Goal: Check status: Check status

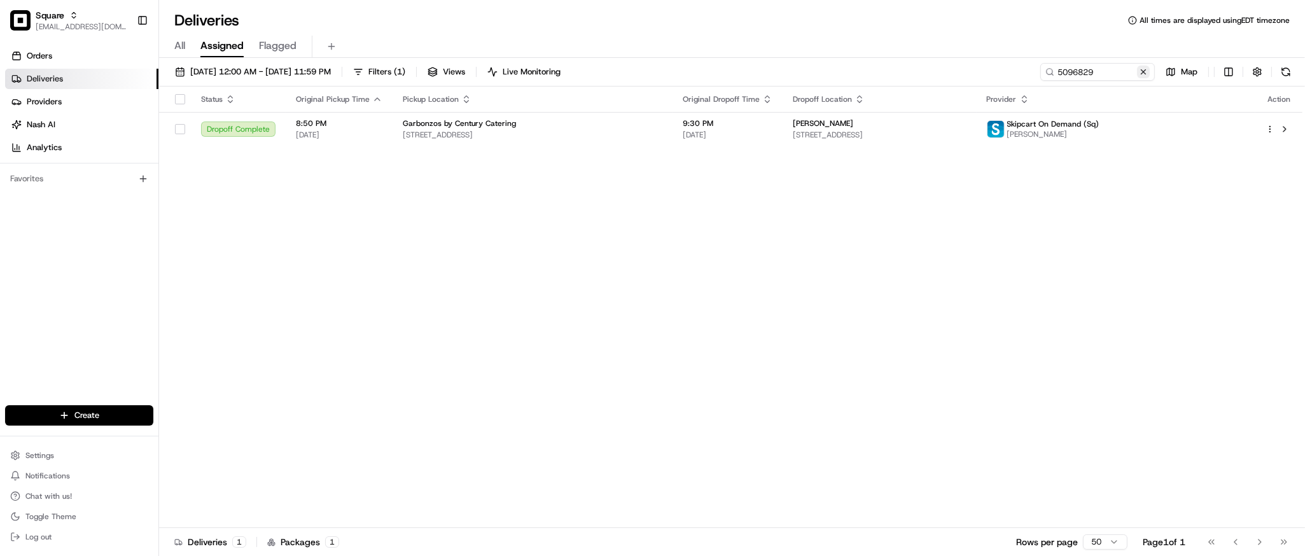
click at [1142, 75] on button at bounding box center [1143, 72] width 13 height 13
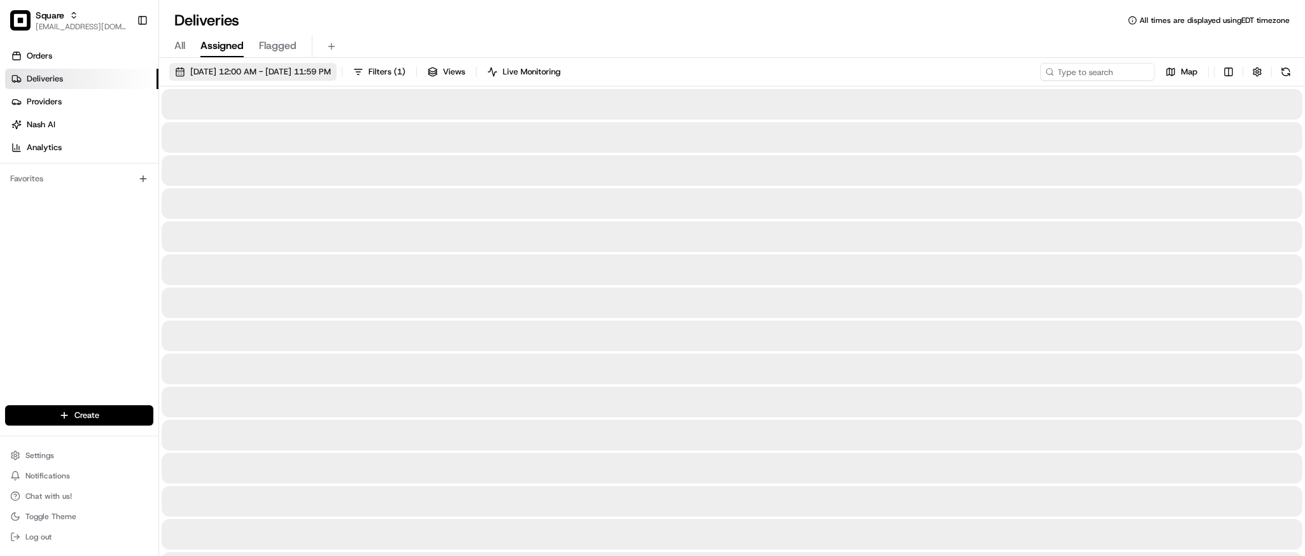
click at [231, 70] on span "08/13/2025 12:00 AM - 08/15/2025 11:59 PM" at bounding box center [260, 71] width 141 height 11
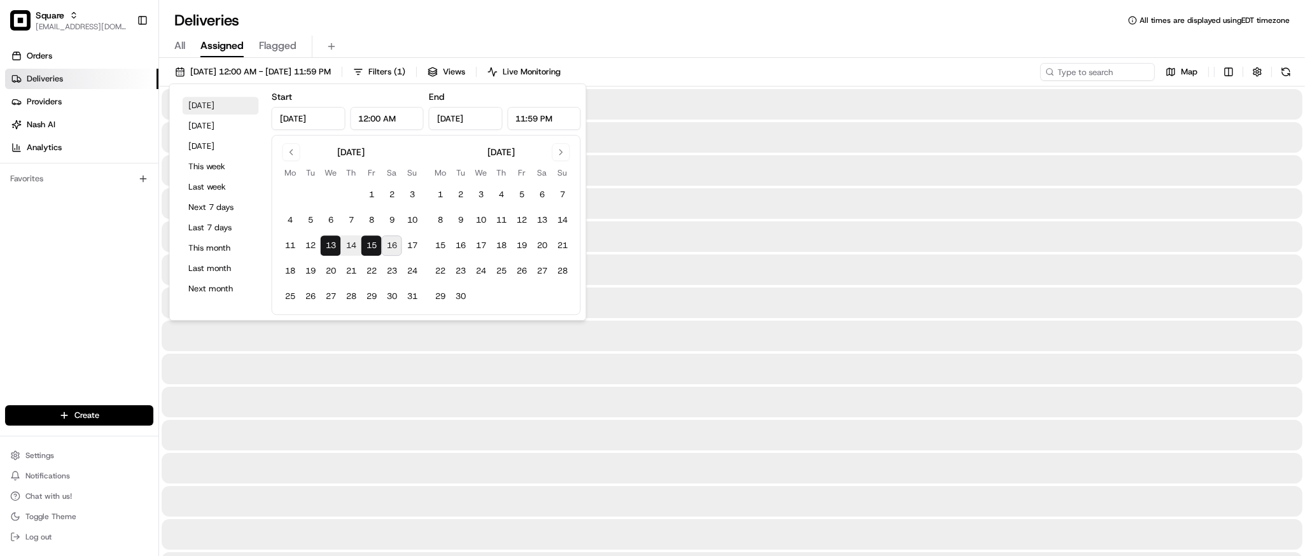
click at [227, 103] on button "Today" at bounding box center [221, 106] width 76 height 18
type input "Aug 16, 2025"
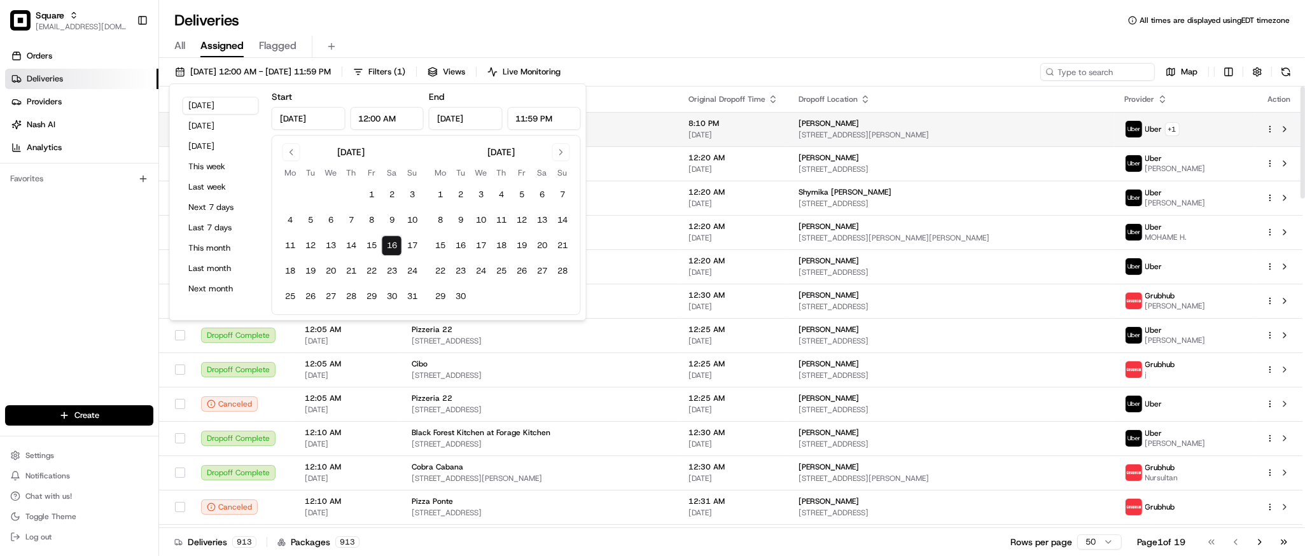
click at [774, 146] on td "8:10 PM 08/15/2025" at bounding box center [733, 129] width 110 height 34
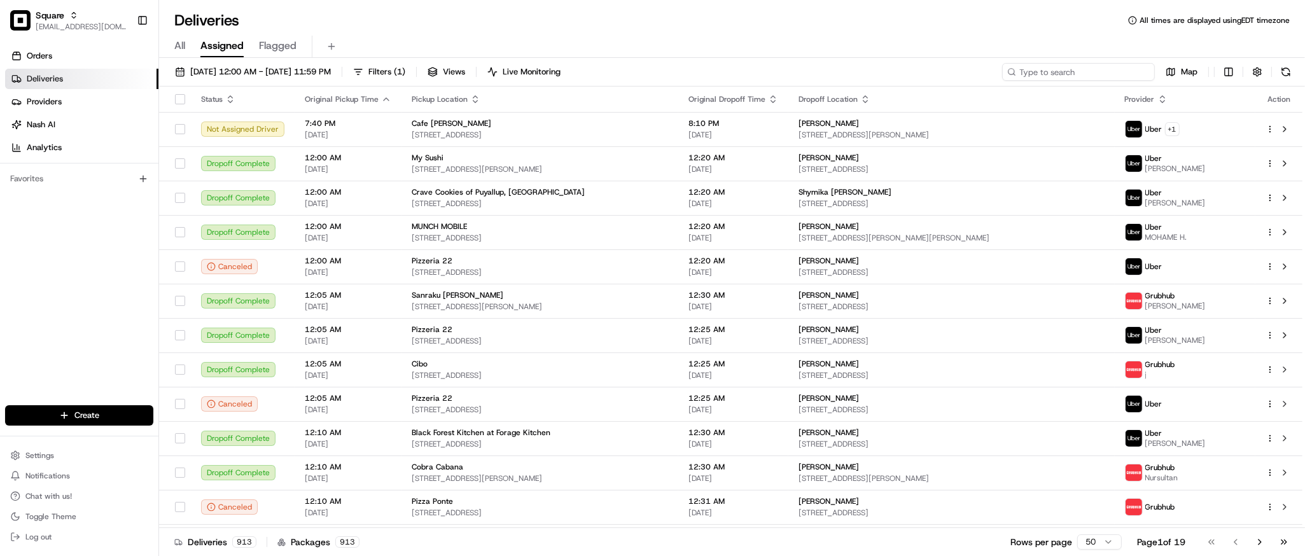
click at [1110, 70] on input at bounding box center [1078, 72] width 153 height 18
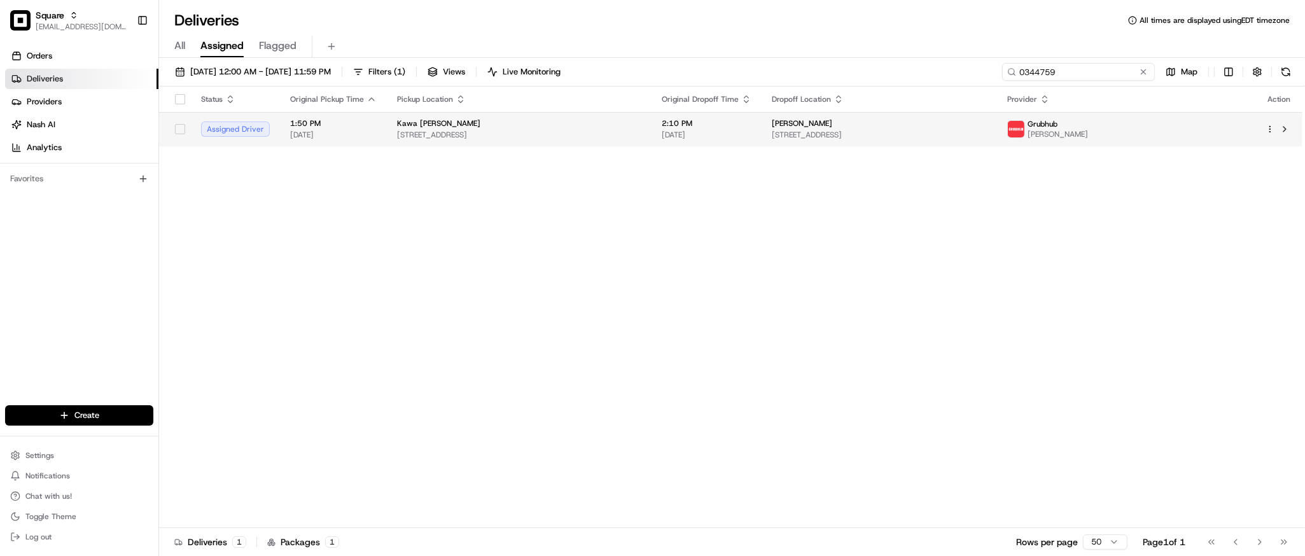
type input "0344759"
click at [912, 134] on span "[STREET_ADDRESS]" at bounding box center [879, 135] width 215 height 10
click at [762, 144] on td "2:10 PM 08/16/2025" at bounding box center [707, 129] width 110 height 34
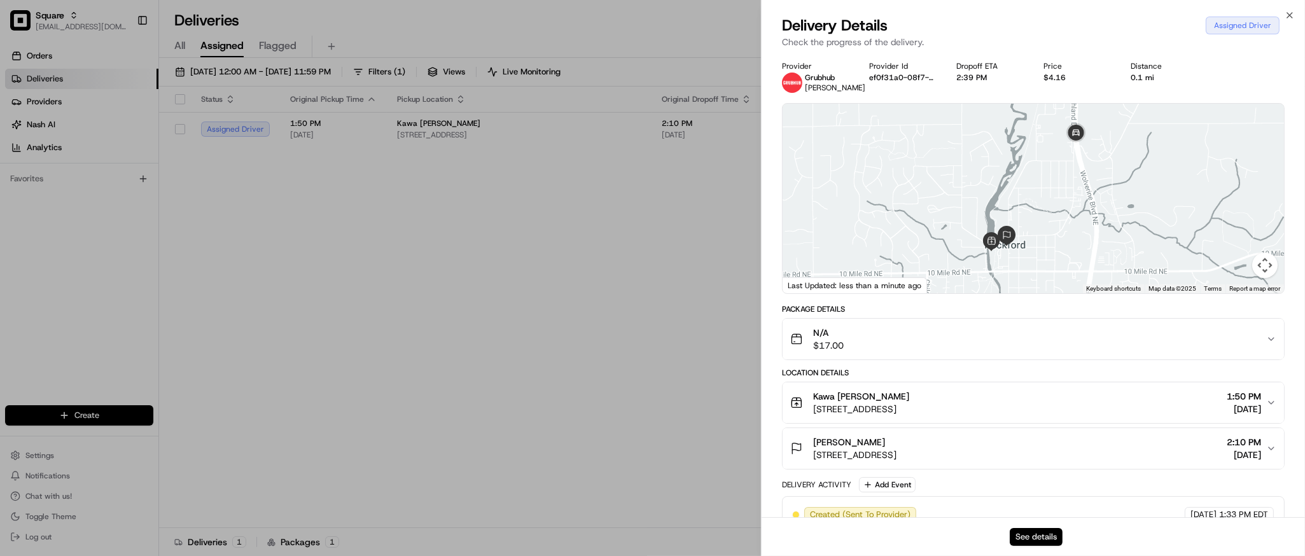
click at [1044, 536] on button "See details" at bounding box center [1036, 537] width 53 height 18
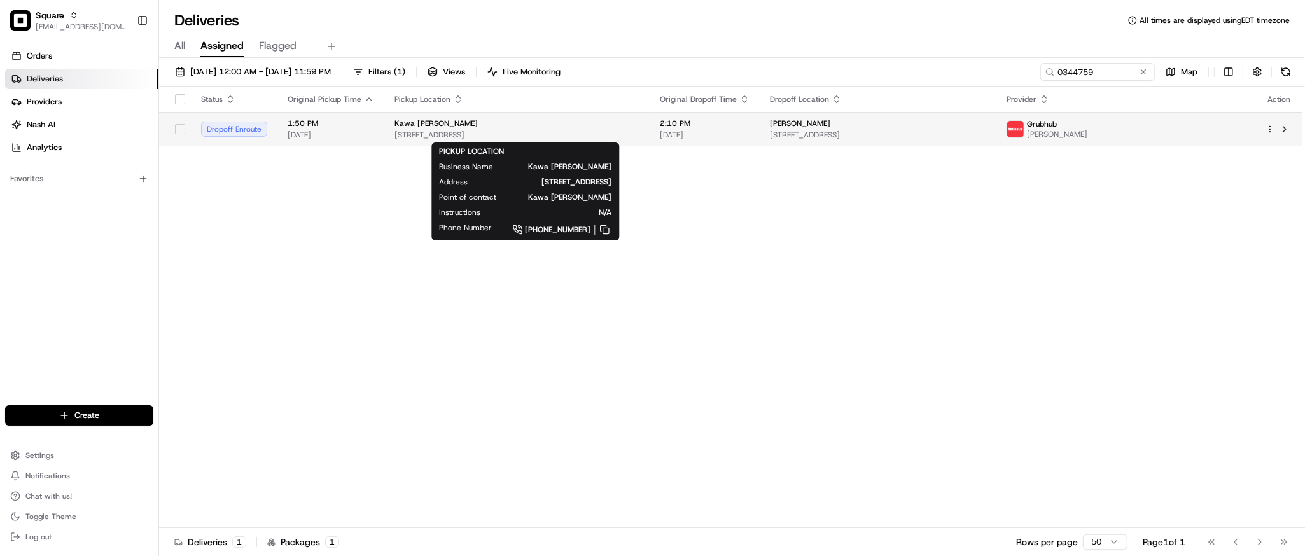
click at [612, 127] on div "Kawa [PERSON_NAME]" at bounding box center [517, 123] width 245 height 10
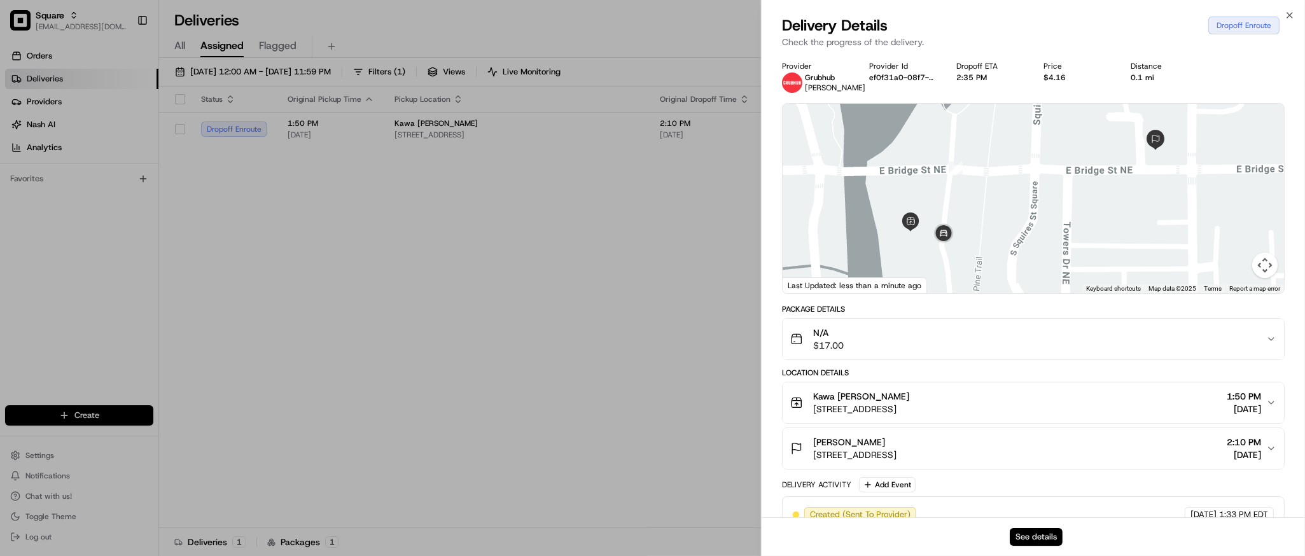
click at [1029, 536] on button "See details" at bounding box center [1036, 537] width 53 height 18
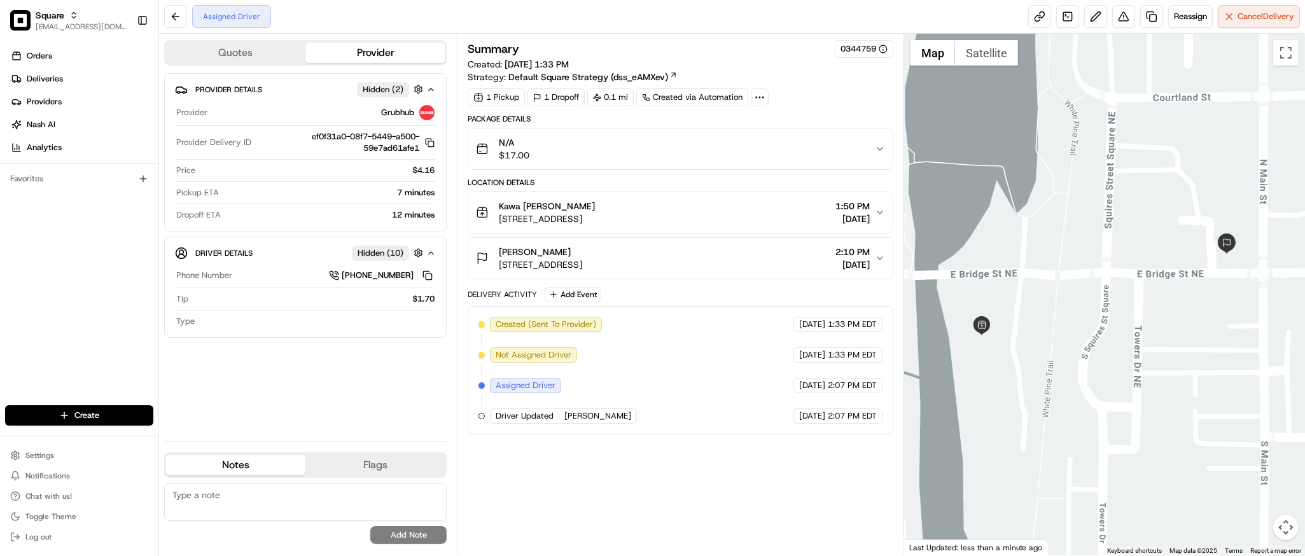
click at [1216, 311] on div at bounding box center [1104, 295] width 401 height 522
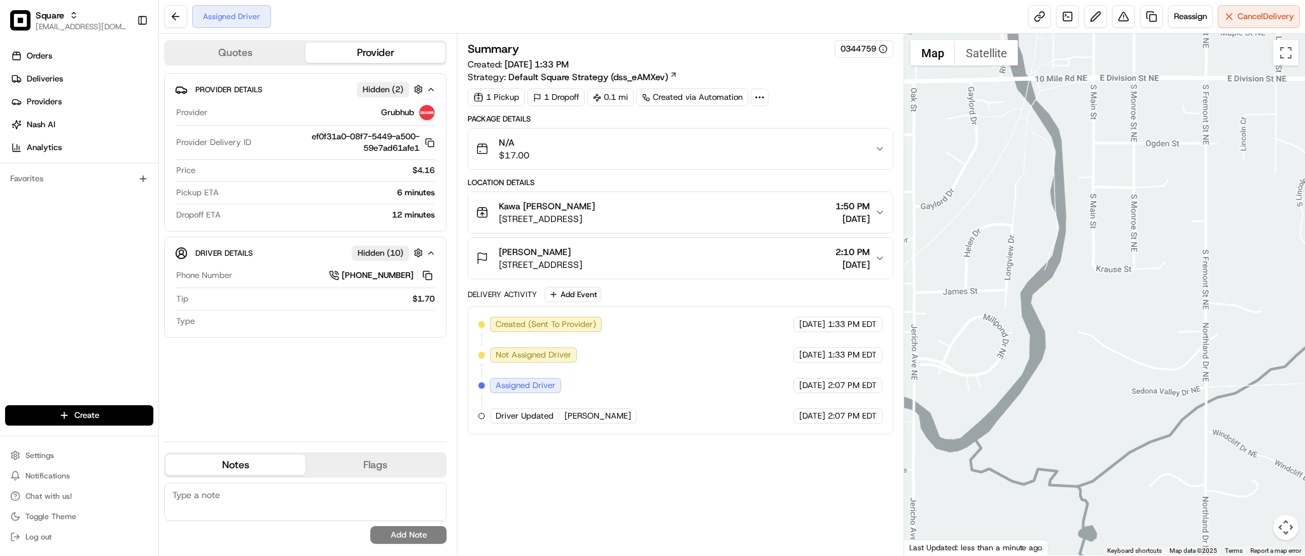
drag, startPoint x: 1110, startPoint y: 365, endPoint x: 1104, endPoint y: 81, distance: 283.3
click at [1104, 81] on div at bounding box center [1104, 295] width 401 height 522
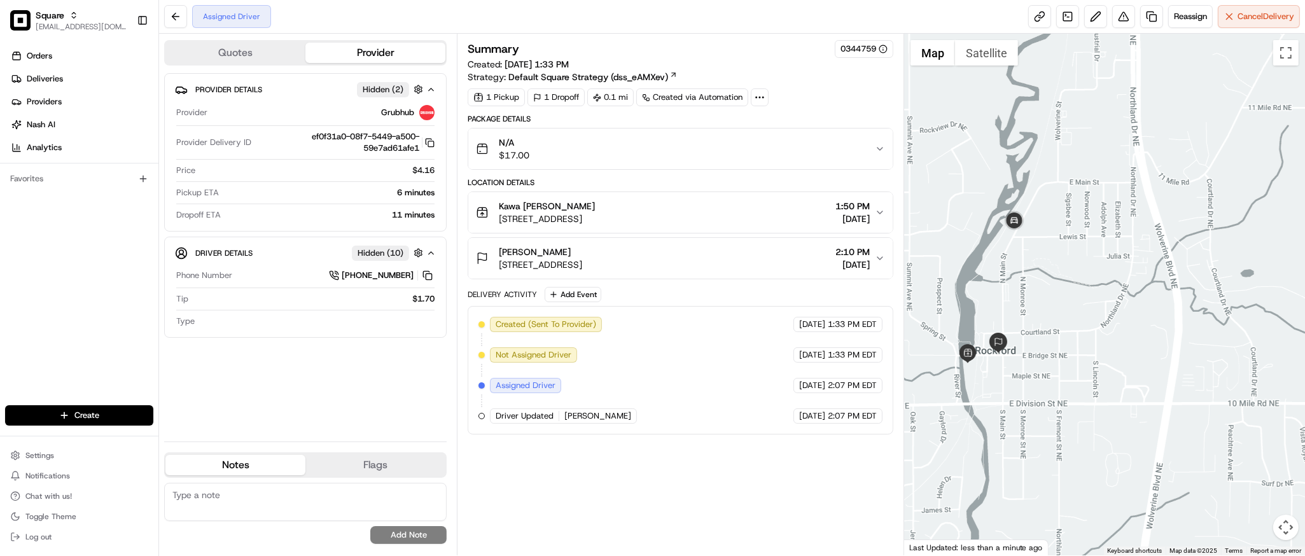
click at [1110, 86] on div at bounding box center [1104, 295] width 401 height 522
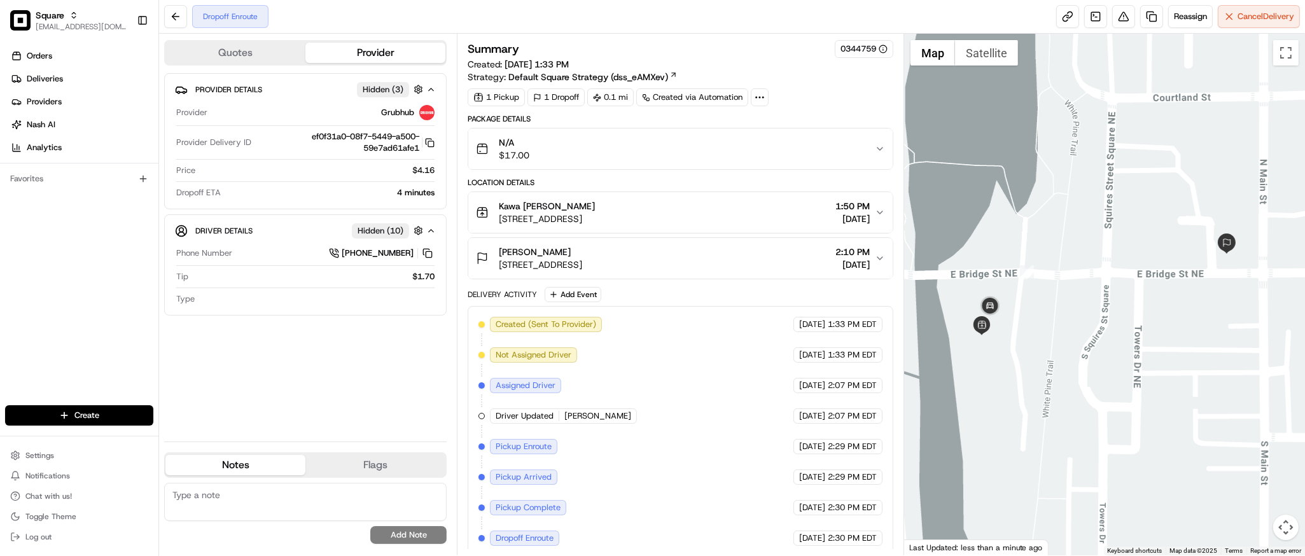
scroll to position [8, 0]
